Goal: Task Accomplishment & Management: Manage account settings

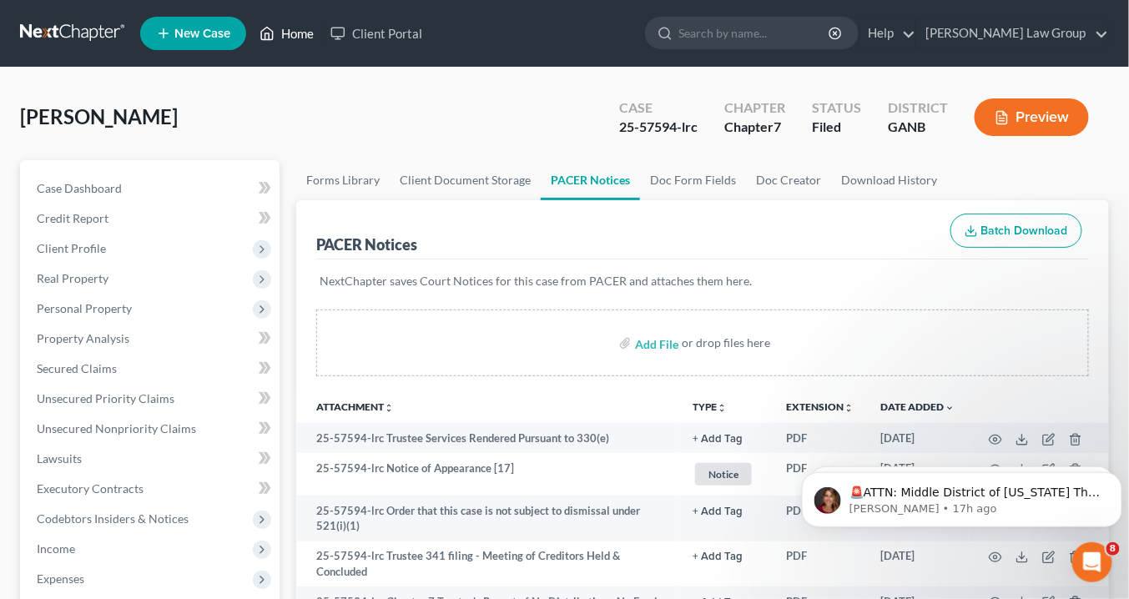
click at [296, 35] on link "Home" at bounding box center [286, 33] width 71 height 30
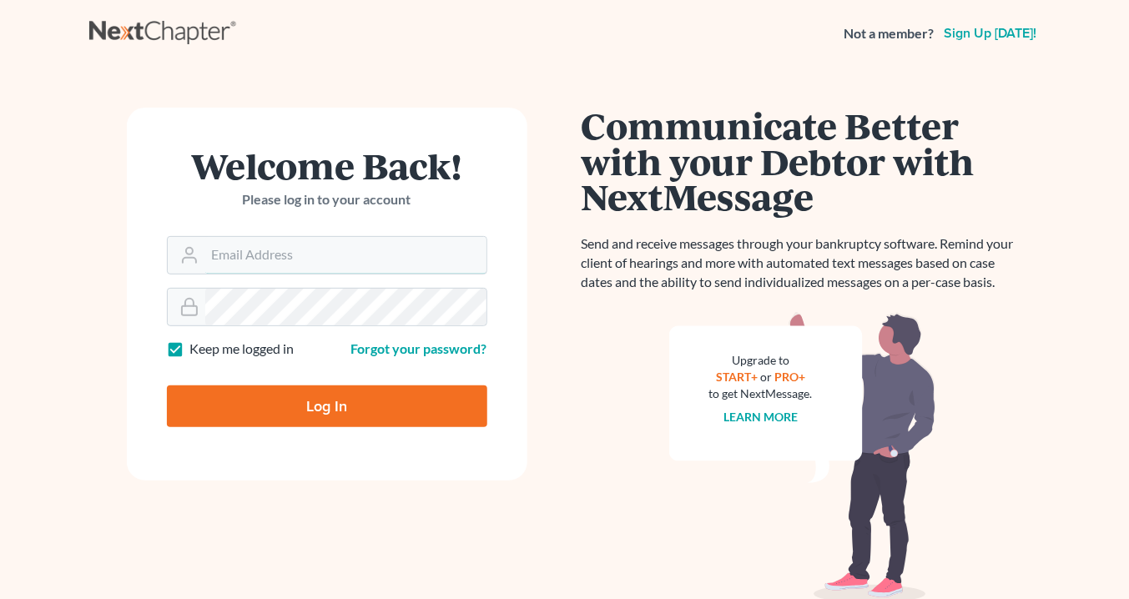
type input "[EMAIL_ADDRESS][DOMAIN_NAME]"
